Goal: Task Accomplishment & Management: Manage account settings

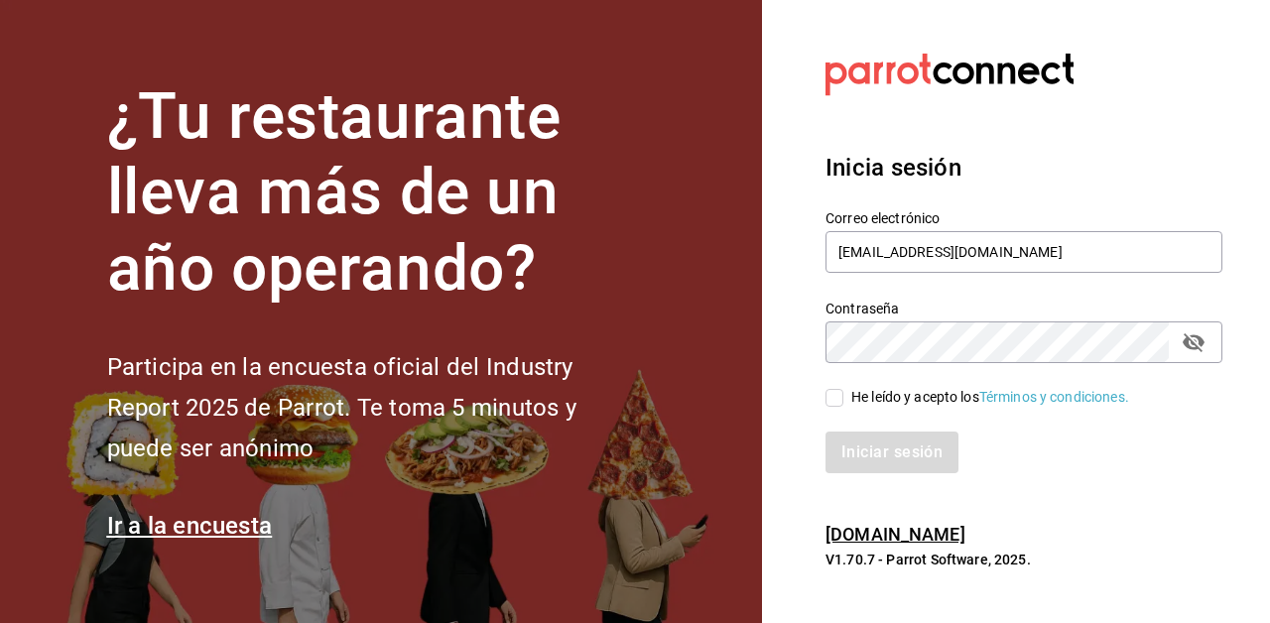
click at [839, 400] on input "He leído y acepto los Términos y condiciones." at bounding box center [835, 398] width 18 height 18
checkbox input "true"
click at [874, 456] on button "Iniciar sesión" at bounding box center [893, 453] width 135 height 42
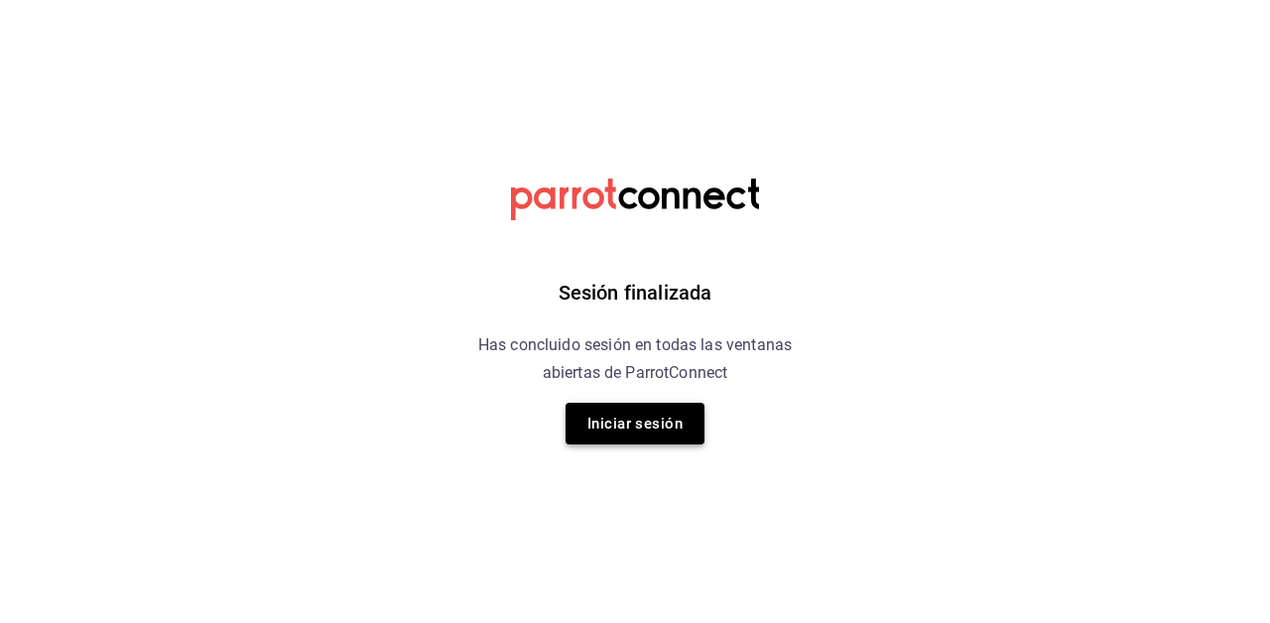
click at [637, 436] on button "Iniciar sesión" at bounding box center [635, 424] width 139 height 42
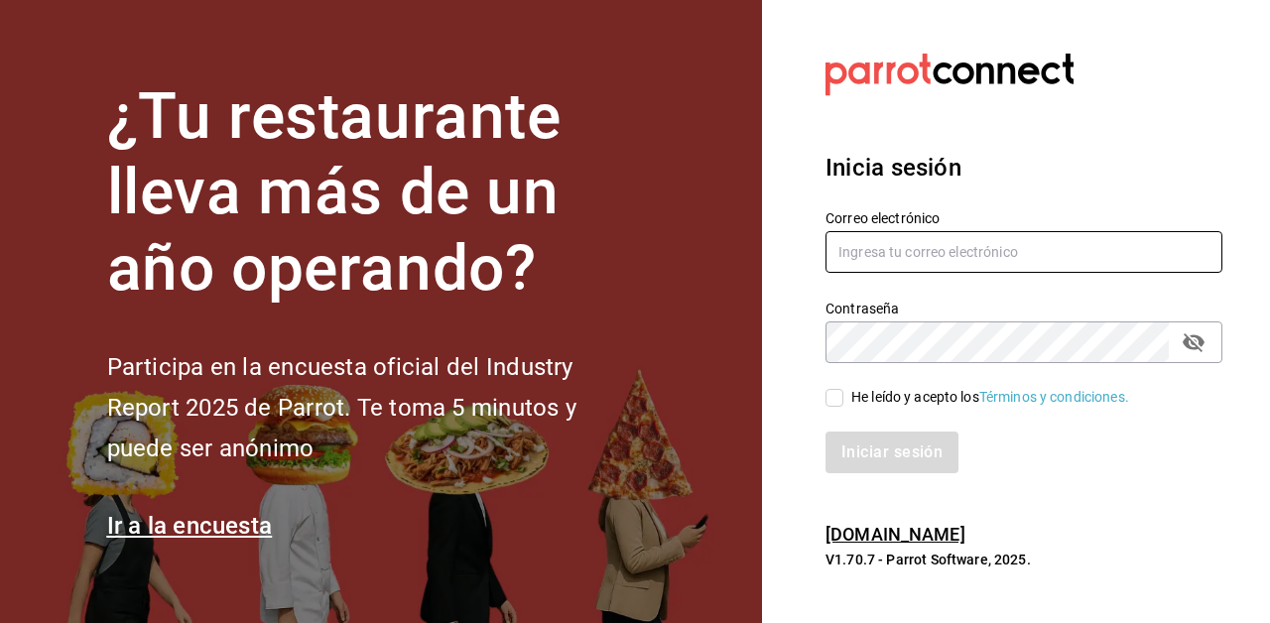
type input "[EMAIL_ADDRESS][DOMAIN_NAME]"
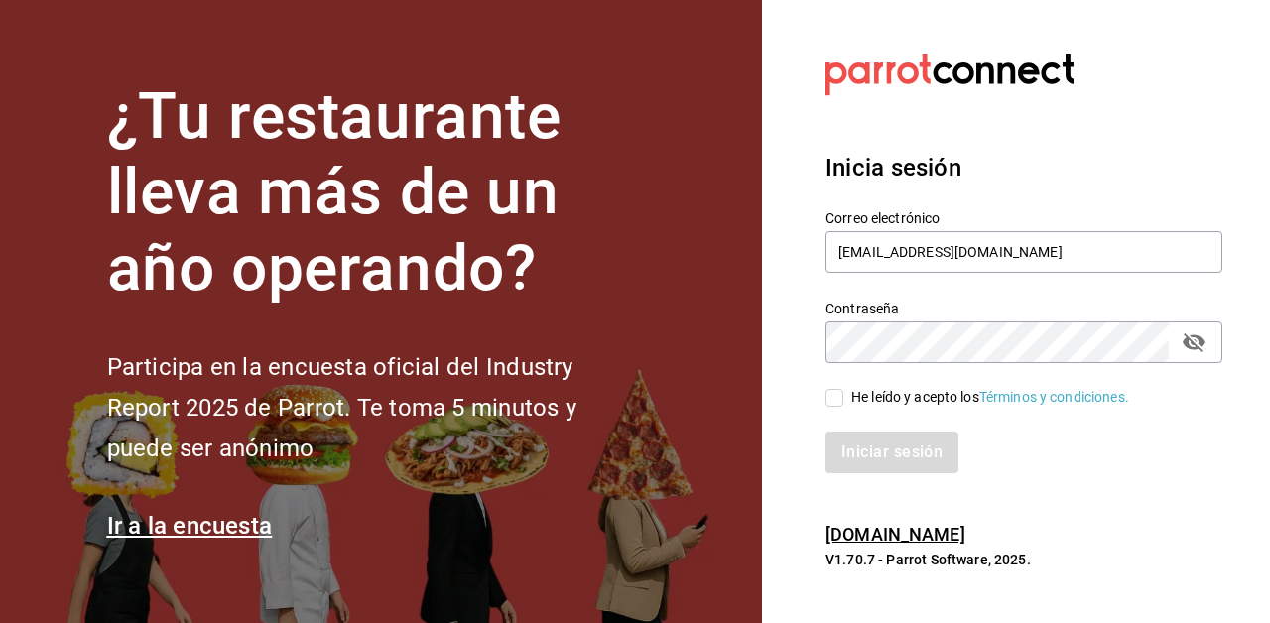
click at [831, 398] on input "He leído y acepto los Términos y condiciones." at bounding box center [835, 398] width 18 height 18
checkbox input "true"
click at [865, 462] on button "Iniciar sesión" at bounding box center [893, 453] width 135 height 42
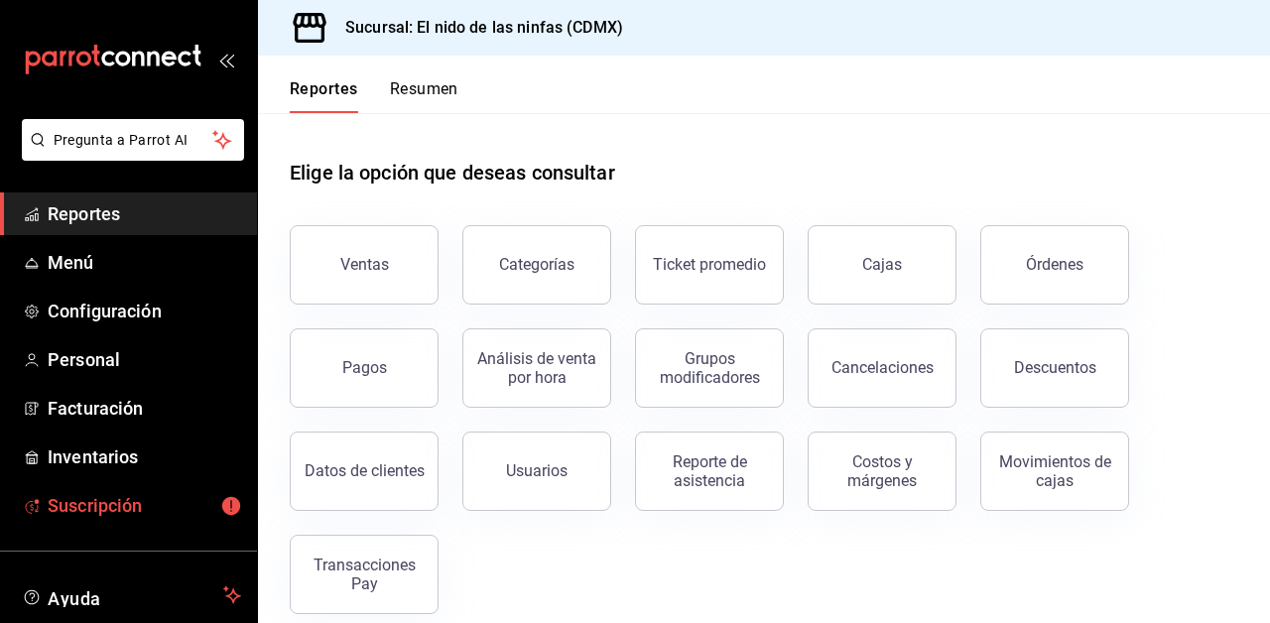
click at [110, 511] on span "Suscripción" at bounding box center [145, 505] width 194 height 27
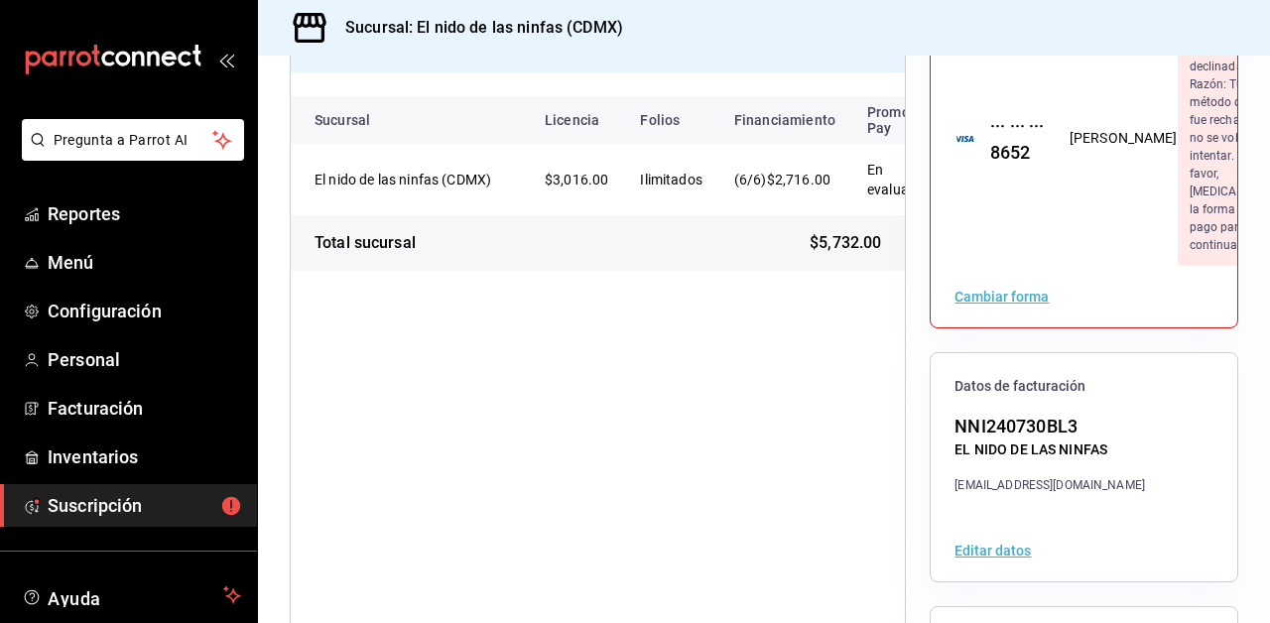
scroll to position [223, 0]
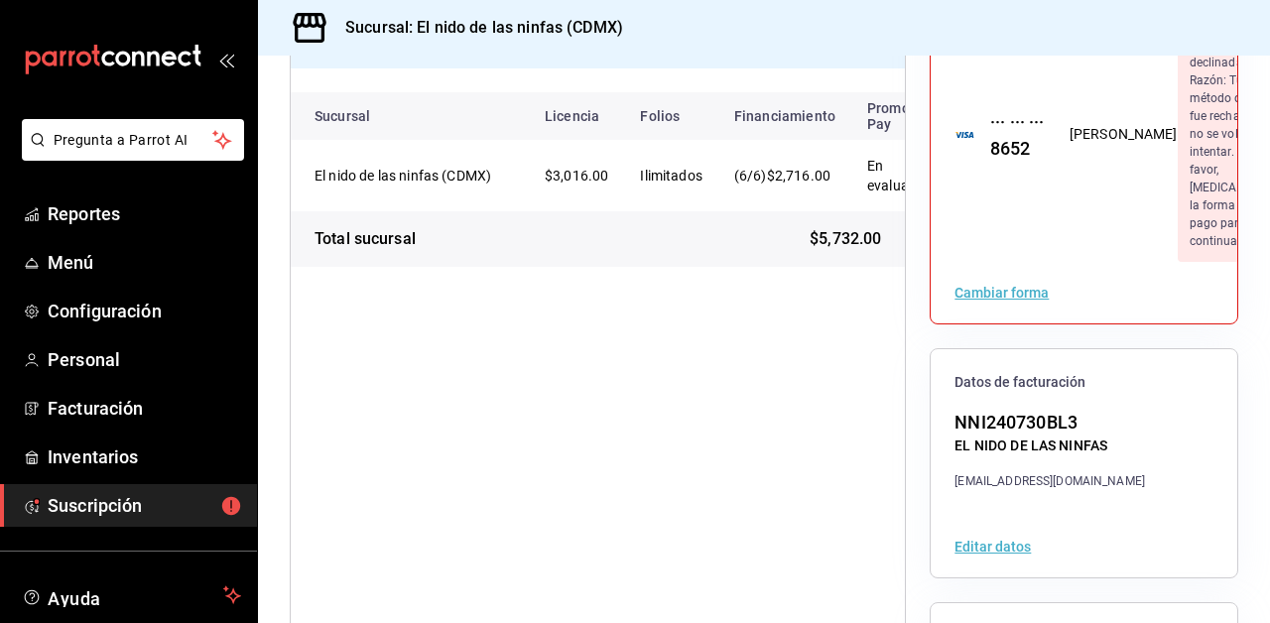
click at [1008, 300] on button "Cambiar forma" at bounding box center [1002, 293] width 94 height 14
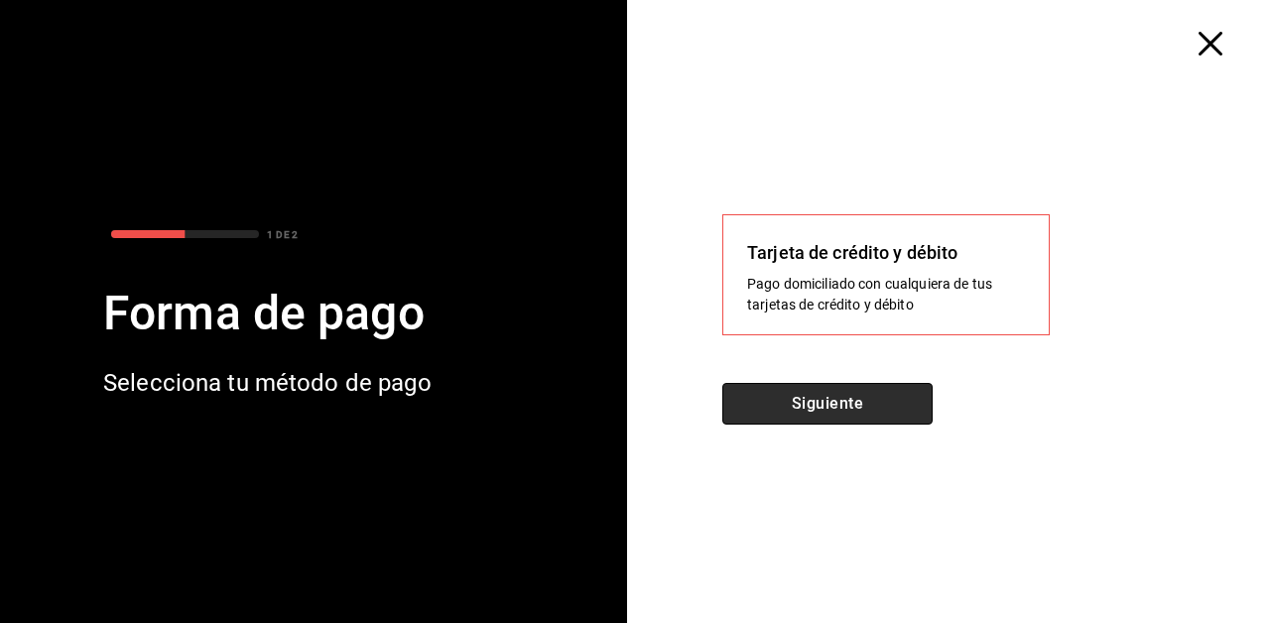
click at [847, 402] on button "Siguiente" at bounding box center [827, 404] width 210 height 42
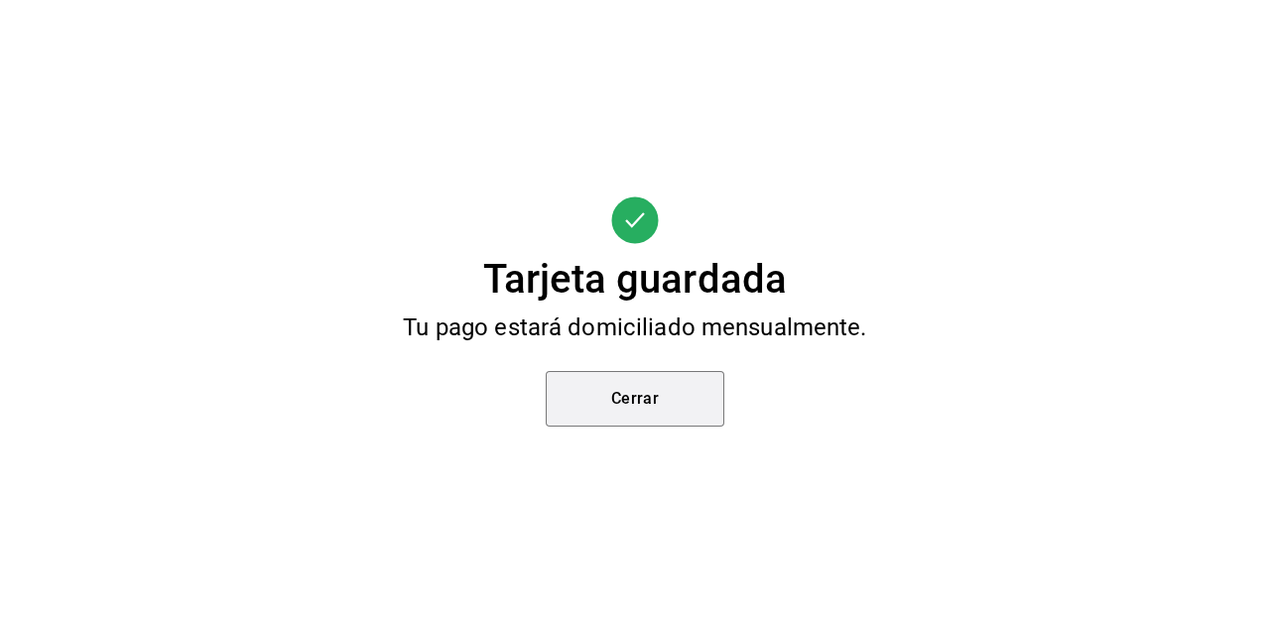
click at [669, 426] on button "Cerrar" at bounding box center [635, 399] width 179 height 56
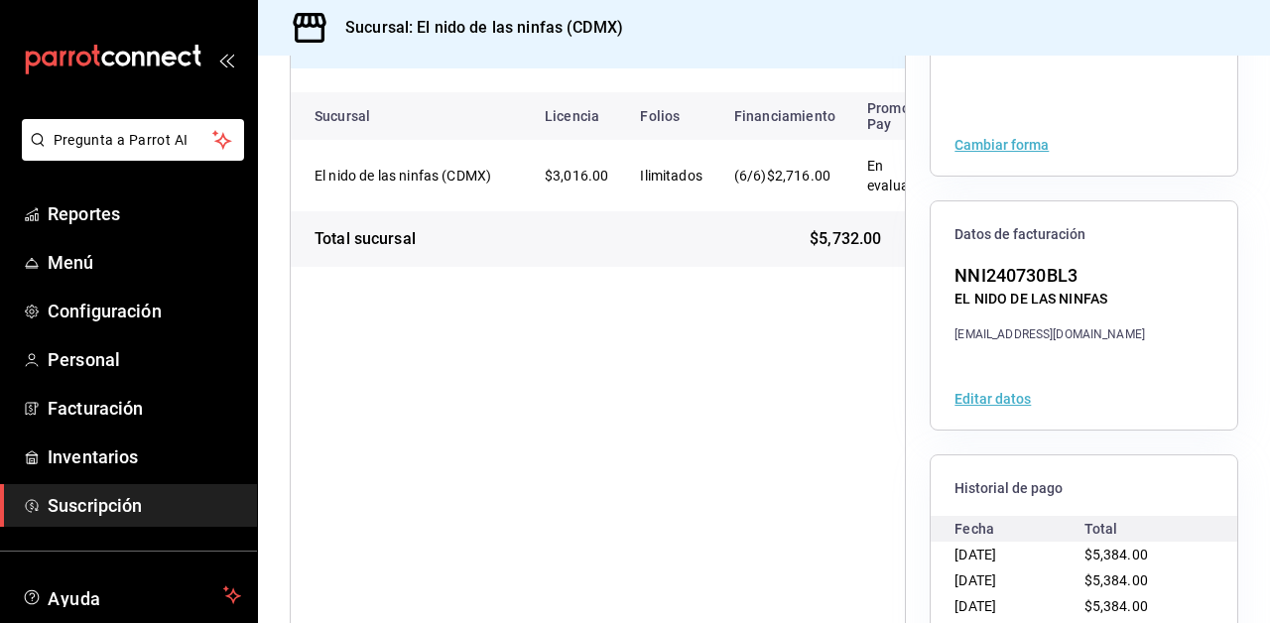
click at [489, 360] on div "All in one (QS) 2024 Periodo del [DATE] al [DATE] Límite de pago [DATE] $5,732.…" at bounding box center [598, 315] width 616 height 738
click at [170, 56] on icon "mailbox folders" at bounding box center [168, 57] width 15 height 15
